Goal: Check status: Check status

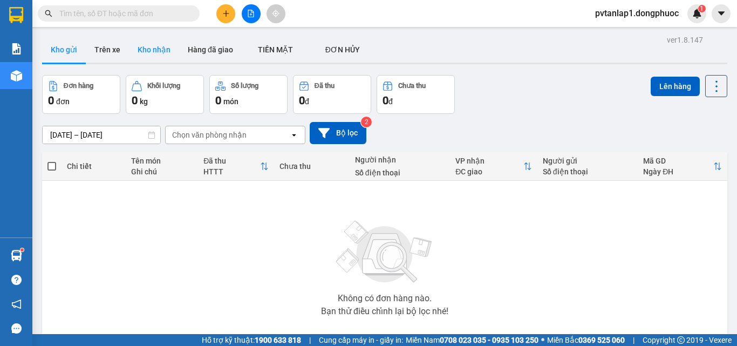
click at [171, 51] on button "Kho nhận" at bounding box center [154, 50] width 50 height 26
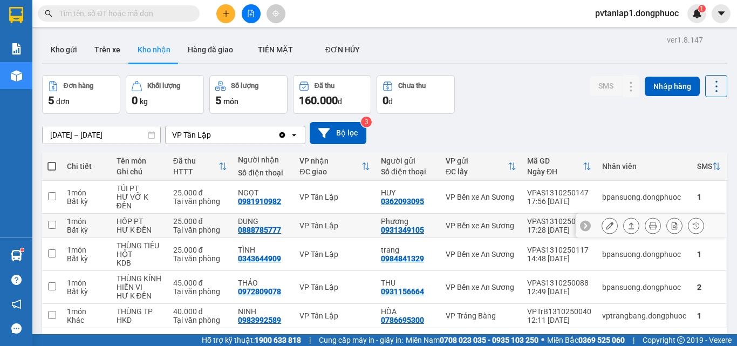
scroll to position [50, 0]
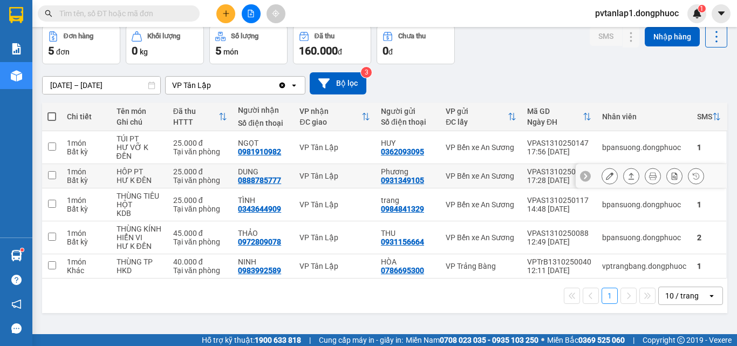
click at [309, 184] on td "VP Tân Lập" at bounding box center [335, 176] width 82 height 24
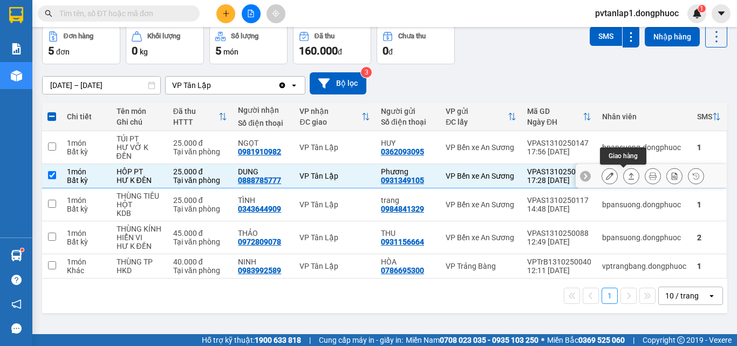
click at [628, 179] on icon at bounding box center [632, 176] width 8 height 8
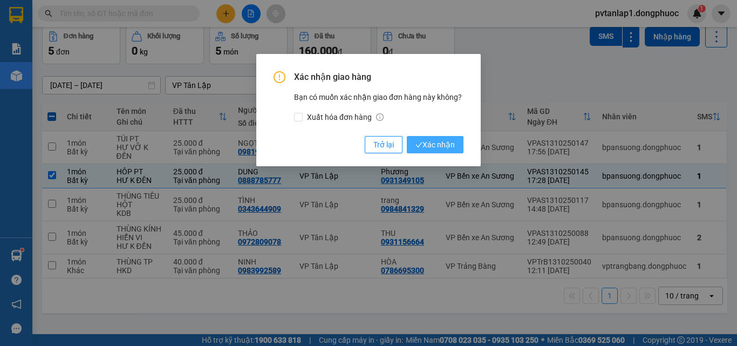
click at [429, 145] on span "Xác nhận" at bounding box center [435, 145] width 39 height 12
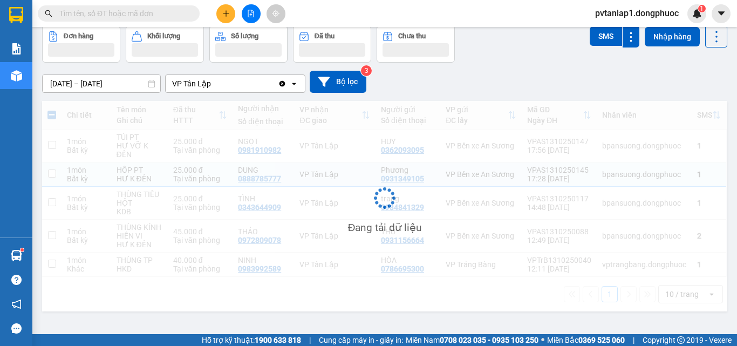
checkbox input "false"
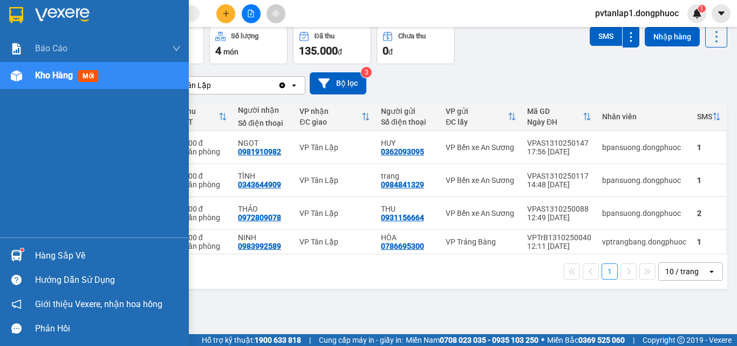
click at [47, 259] on div "Hàng sắp về" at bounding box center [108, 256] width 146 height 16
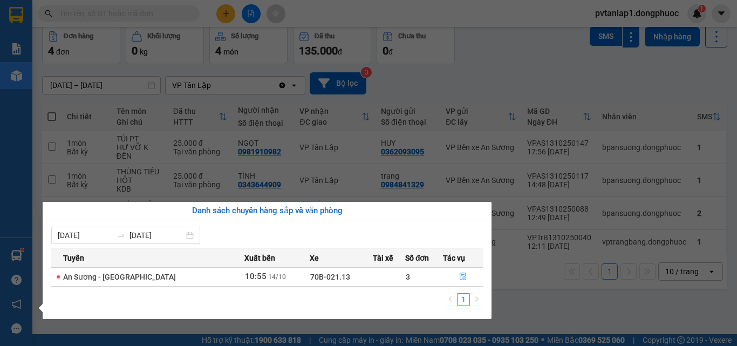
click at [454, 281] on button "button" at bounding box center [463, 276] width 39 height 17
